Goal: Task Accomplishment & Management: Manage account settings

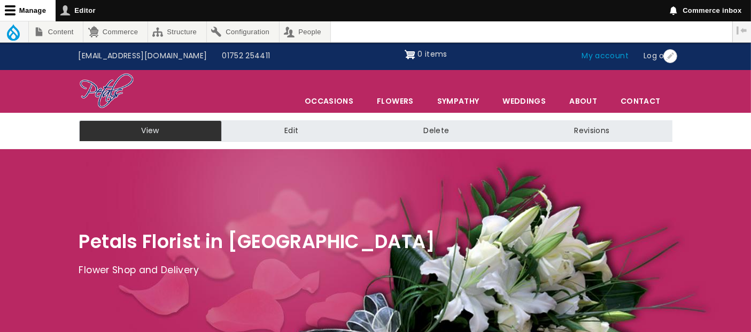
click at [607, 56] on link "My account" at bounding box center [606, 56] width 62 height 20
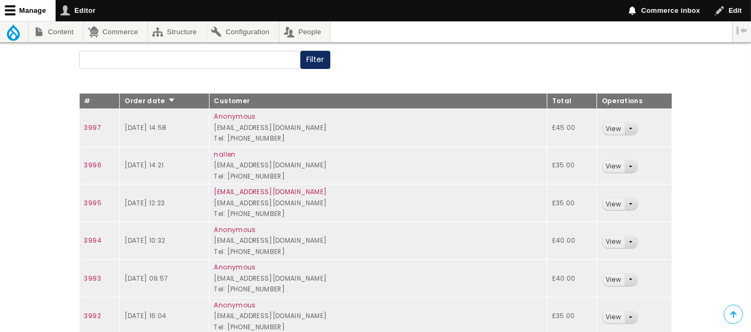
scroll to position [178, 0]
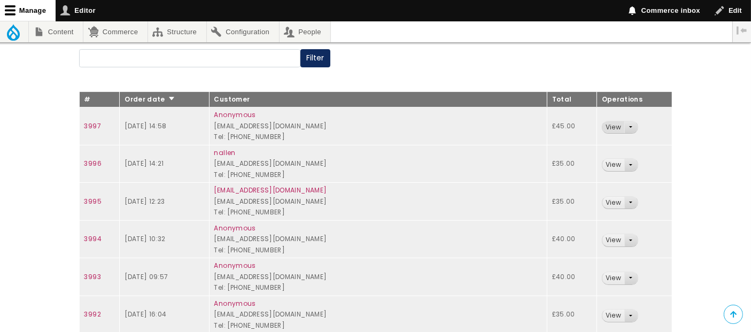
click at [608, 128] on link "View" at bounding box center [614, 127] width 22 height 12
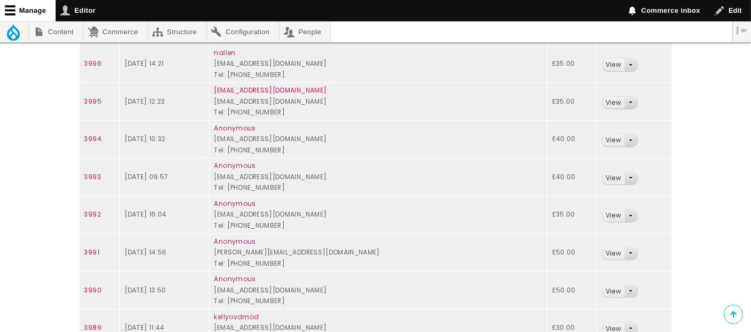
scroll to position [297, 0]
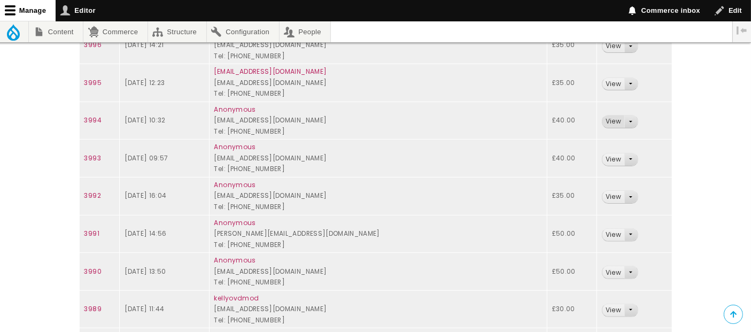
click at [608, 121] on link "View" at bounding box center [614, 121] width 22 height 12
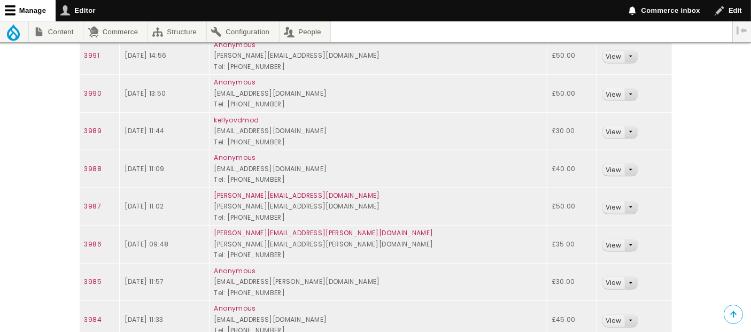
scroll to position [535, 0]
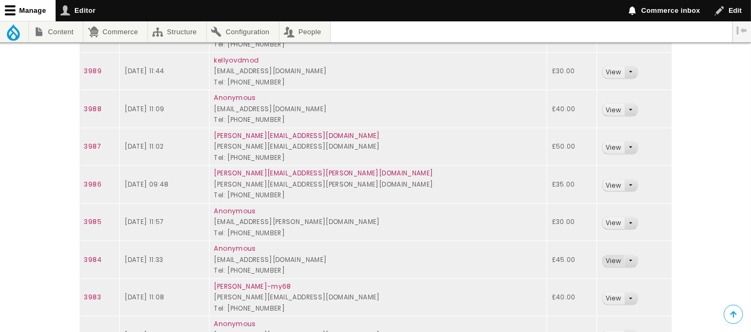
click at [603, 259] on link "View" at bounding box center [614, 261] width 22 height 12
click at [603, 186] on link "View" at bounding box center [614, 186] width 22 height 12
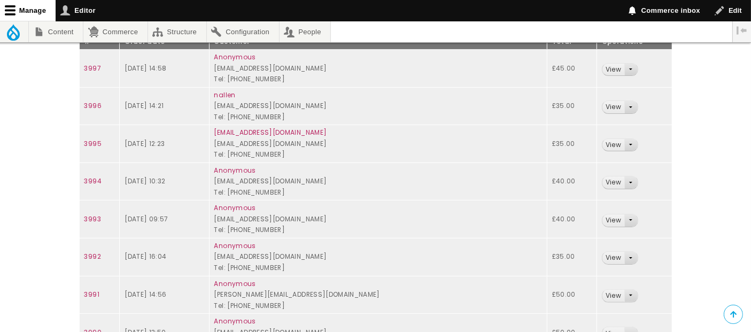
scroll to position [178, 0]
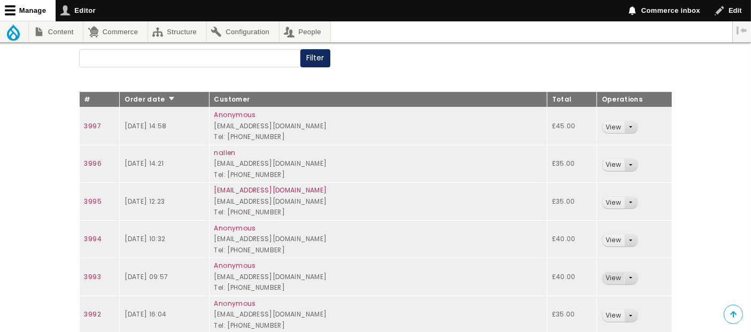
click at [603, 277] on link "View" at bounding box center [614, 278] width 22 height 12
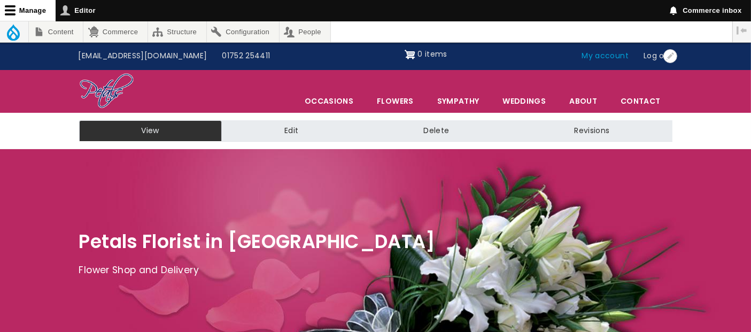
click at [613, 57] on link "My account" at bounding box center [606, 56] width 62 height 20
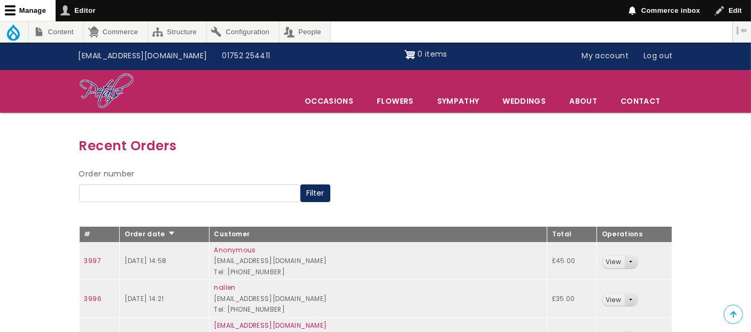
scroll to position [119, 0]
